Goal: Information Seeking & Learning: Check status

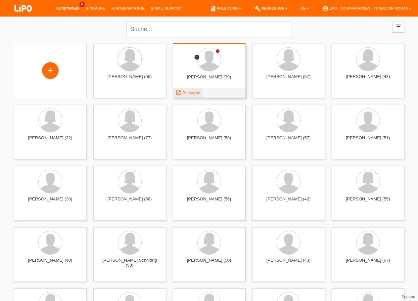
click at [196, 94] on span "Anzeigen" at bounding box center [191, 92] width 18 height 5
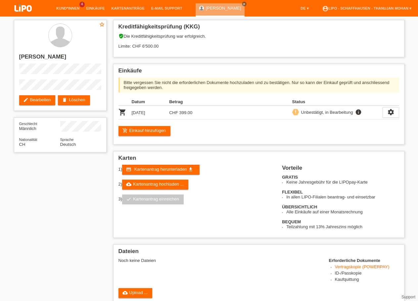
click at [24, 12] on img at bounding box center [23, 9] width 33 height 18
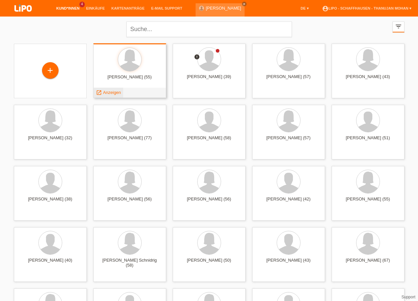
click at [115, 94] on span "Anzeigen" at bounding box center [112, 92] width 18 height 5
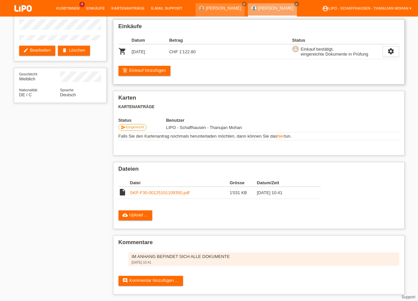
scroll to position [51, 0]
click at [166, 190] on link "SKP-F30-00125101109350.pdf" at bounding box center [160, 192] width 60 height 5
click at [16, 12] on img at bounding box center [23, 9] width 33 height 18
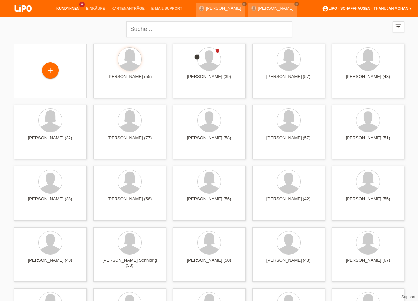
click at [368, 7] on link "account_circle LIPO - Schaffhausen - [GEOGRAPHIC_DATA] Mohan ▾" at bounding box center [367, 8] width 96 height 4
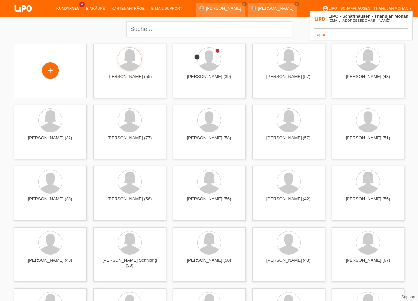
click at [324, 36] on link "Logout" at bounding box center [320, 34] width 13 height 5
